Goal: Information Seeking & Learning: Learn about a topic

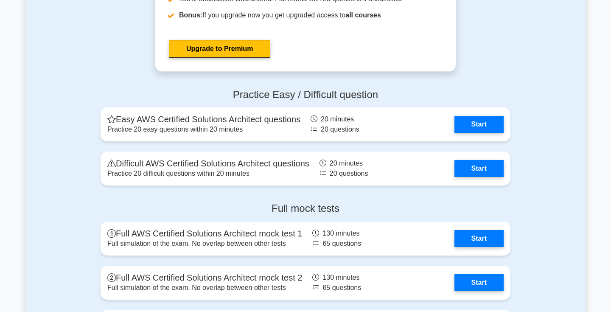
scroll to position [1826, 0]
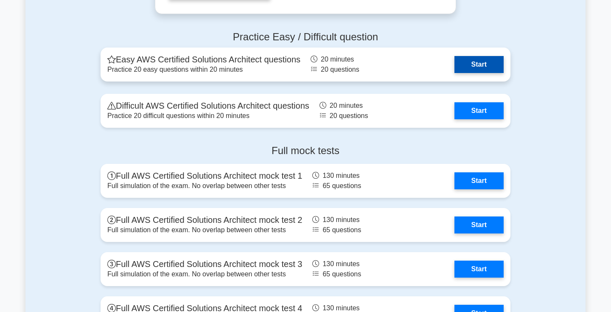
click at [486, 67] on link "Start" at bounding box center [478, 64] width 49 height 17
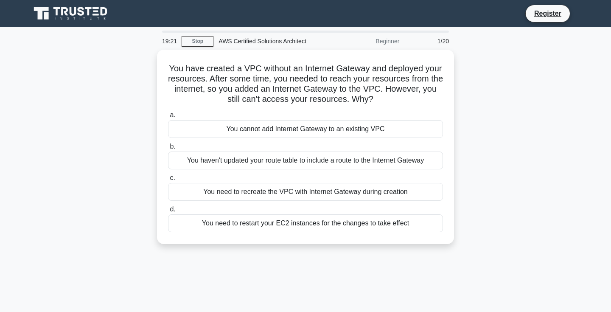
click at [468, 204] on div "You have created a VPC without an Internet Gateway and deployed your resources.…" at bounding box center [305, 152] width 560 height 204
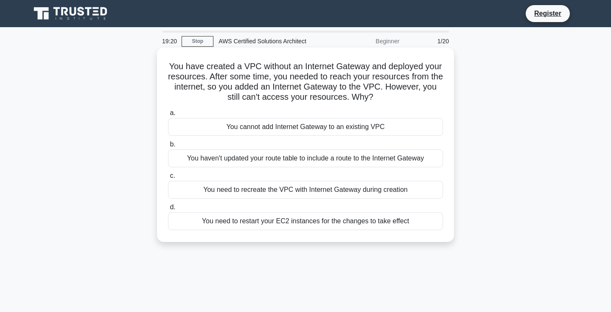
click at [349, 222] on div "You need to restart your EC2 instances for the changes to take effect" at bounding box center [305, 221] width 275 height 18
click at [168, 210] on input "d. You need to restart your EC2 instances for the changes to take effect" at bounding box center [168, 207] width 0 height 6
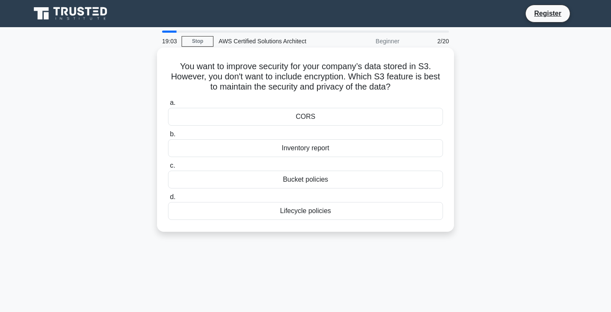
click at [286, 183] on div "Bucket policies" at bounding box center [305, 179] width 275 height 18
click at [168, 168] on input "c. Bucket policies" at bounding box center [168, 166] width 0 height 6
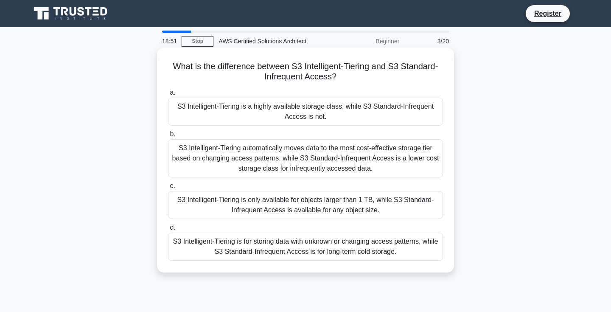
click at [228, 200] on div "S3 Intelligent-Tiering is only available for objects larger than 1 TB, while S3…" at bounding box center [305, 205] width 275 height 28
click at [168, 189] on input "c. S3 Intelligent-Tiering is only available for objects larger than 1 TB, while…" at bounding box center [168, 186] width 0 height 6
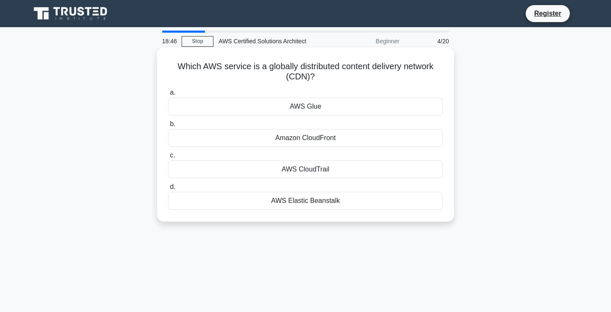
click at [231, 142] on div "Amazon CloudFront" at bounding box center [305, 138] width 275 height 18
click at [168, 127] on input "b. Amazon CloudFront" at bounding box center [168, 124] width 0 height 6
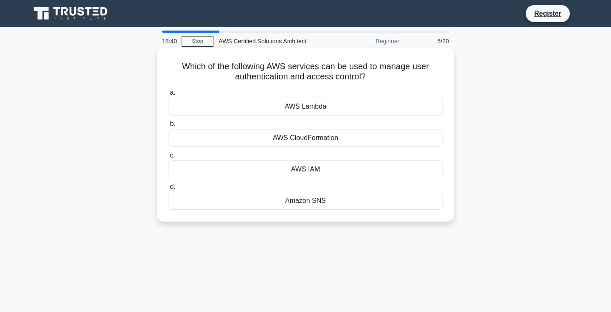
click at [253, 170] on div "AWS IAM" at bounding box center [305, 169] width 275 height 18
click at [168, 158] on input "c. AWS IAM" at bounding box center [168, 156] width 0 height 6
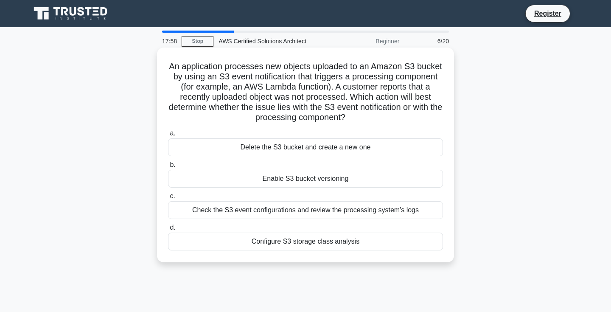
drag, startPoint x: 333, startPoint y: 107, endPoint x: 357, endPoint y: 119, distance: 27.1
click at [357, 119] on h5 "An application processes new objects uploaded to an Amazon S3 bucket by using a…" at bounding box center [305, 92] width 276 height 62
click at [355, 119] on icon ".spinner_0XTQ{transform-origin:center;animation:spinner_y6GP .75s linear infini…" at bounding box center [350, 118] width 10 height 10
click at [297, 216] on div "Check the S3 event configurations and review the processing system's logs" at bounding box center [305, 210] width 275 height 18
click at [168, 199] on input "c. Check the S3 event configurations and review the processing system's logs" at bounding box center [168, 196] width 0 height 6
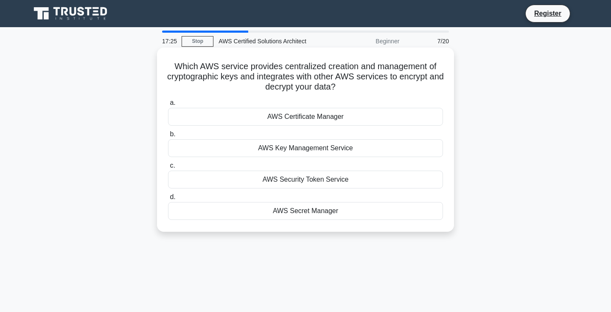
click at [297, 177] on div "AWS Security Token Service" at bounding box center [305, 179] width 275 height 18
click at [168, 168] on input "c. AWS Security Token Service" at bounding box center [168, 166] width 0 height 6
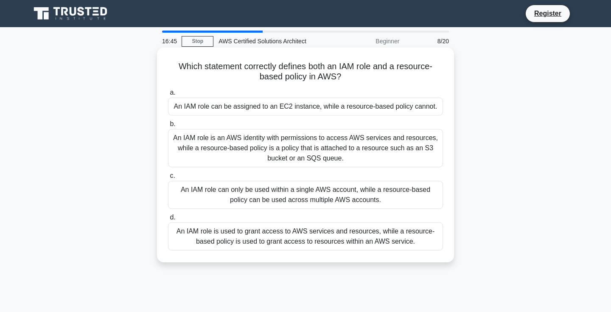
click at [307, 205] on div "An IAM role can only be used within a single AWS account, while a resource-base…" at bounding box center [305, 195] width 275 height 28
click at [168, 179] on input "c. An IAM role can only be used within a single AWS account, while a resource-b…" at bounding box center [168, 176] width 0 height 6
